Goal: Task Accomplishment & Management: Manage account settings

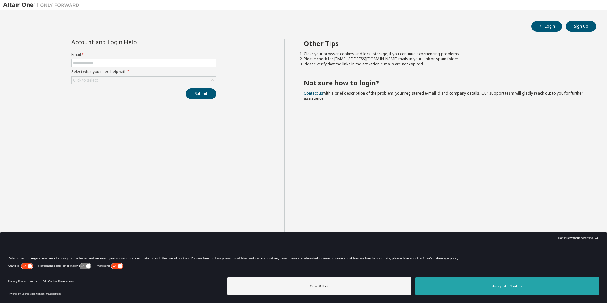
click at [517, 284] on button "Accept All Cookies" at bounding box center [507, 286] width 184 height 18
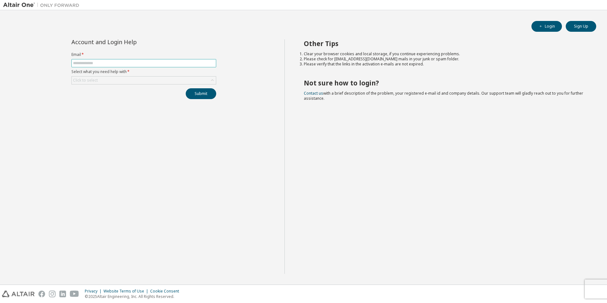
click at [95, 63] on input "text" at bounding box center [144, 63] width 142 height 5
type input "**********"
click at [158, 80] on div "Click to select" at bounding box center [144, 81] width 144 height 8
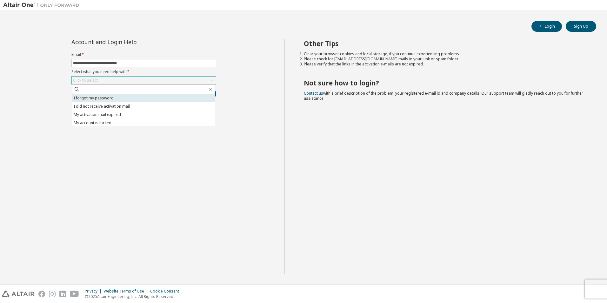
click at [149, 98] on li "I forgot my password" at bounding box center [143, 98] width 143 height 8
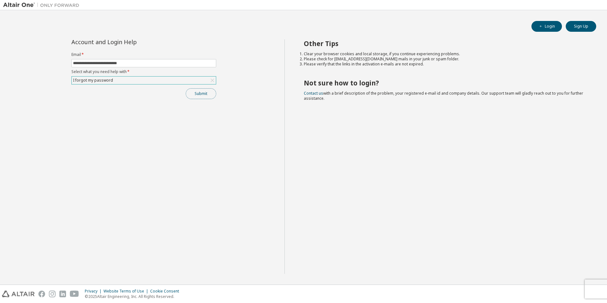
click at [205, 96] on button "Submit" at bounding box center [201, 93] width 30 height 11
